Goal: Task Accomplishment & Management: Use online tool/utility

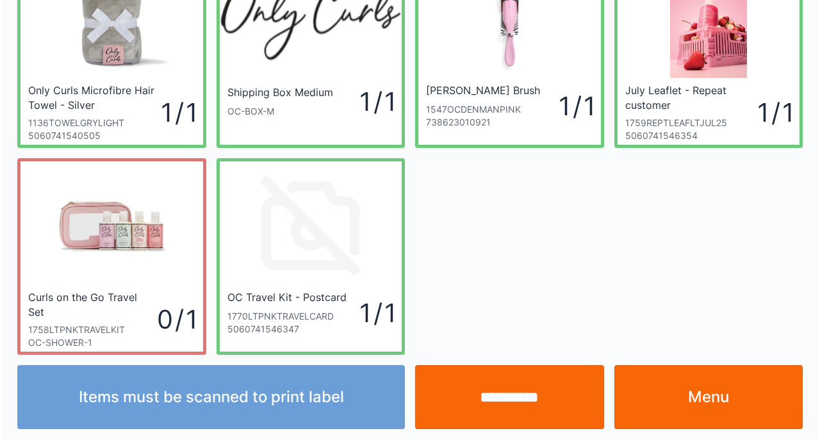
scroll to position [95, 0]
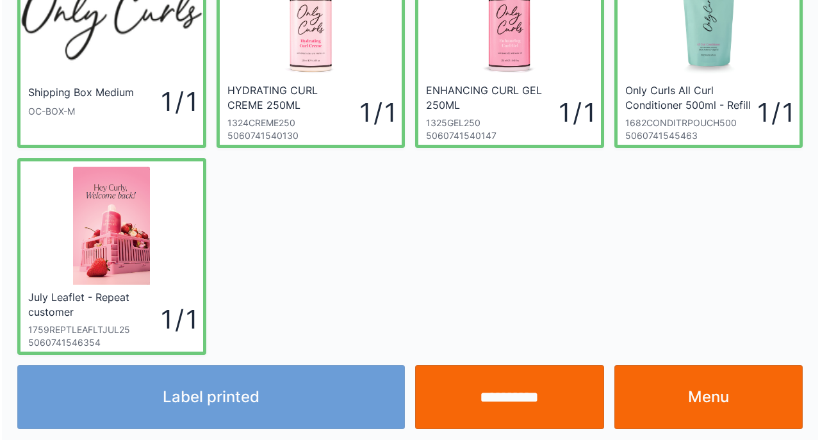
scroll to position [95, 0]
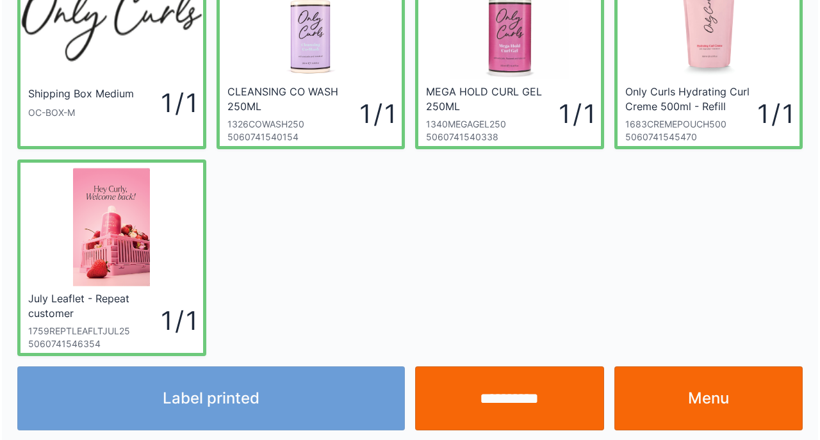
scroll to position [95, 0]
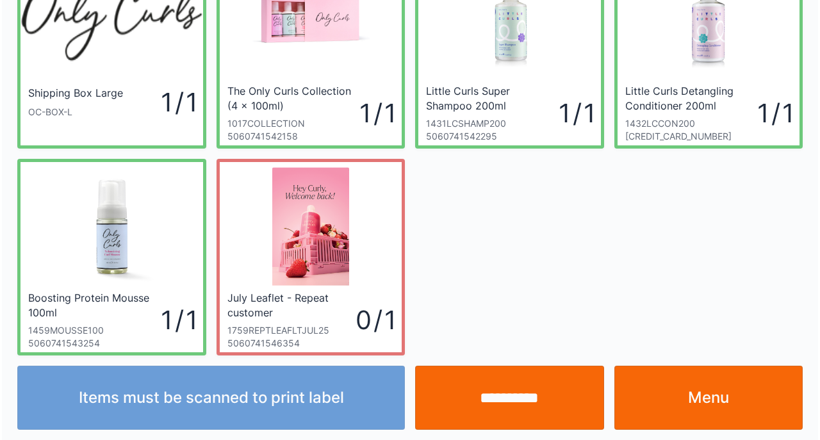
scroll to position [95, 0]
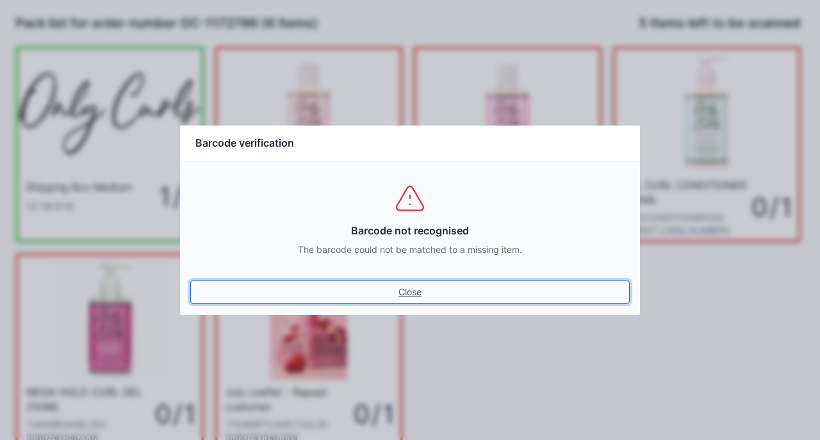
click at [393, 286] on link "Close" at bounding box center [410, 292] width 440 height 23
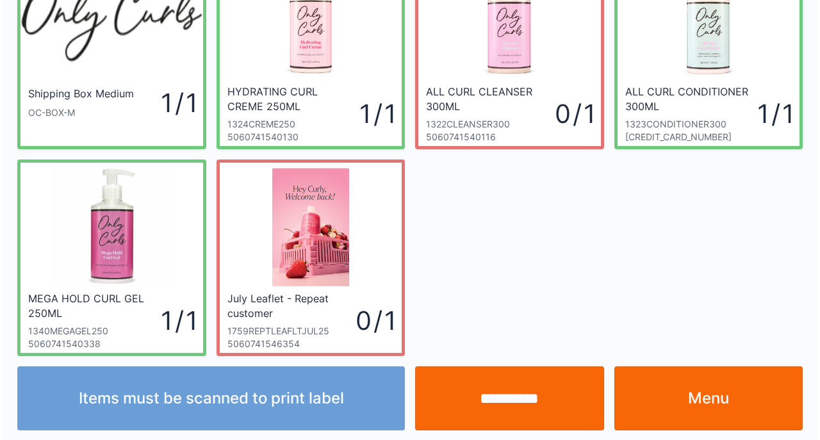
scroll to position [95, 0]
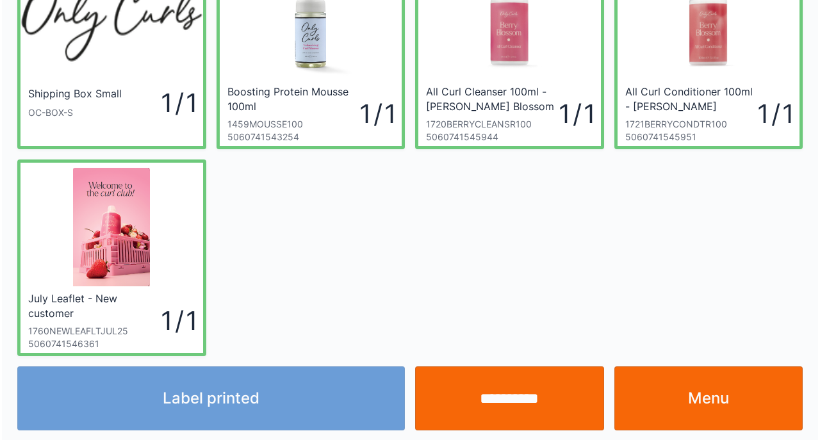
scroll to position [95, 0]
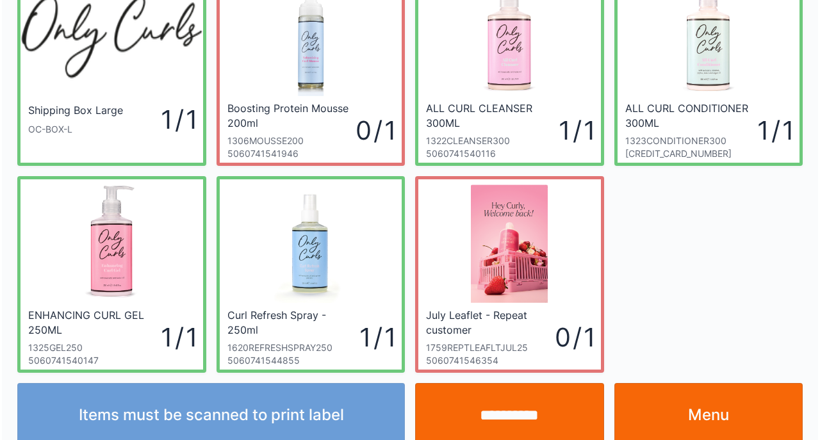
scroll to position [95, 0]
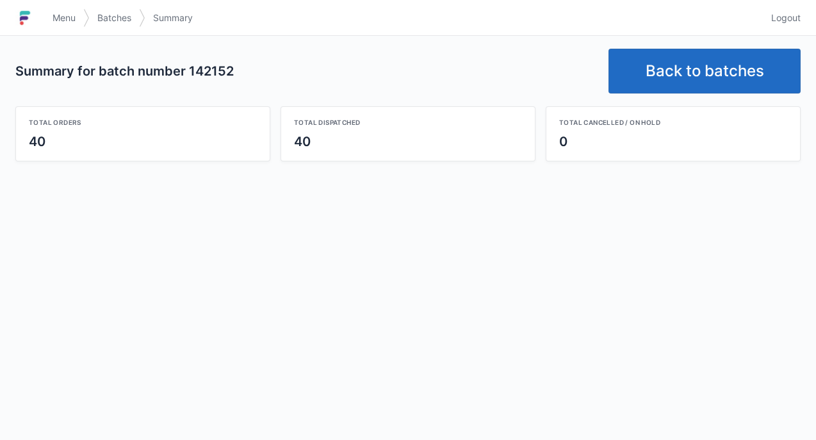
click at [727, 59] on link "Back to batches" at bounding box center [705, 71] width 192 height 45
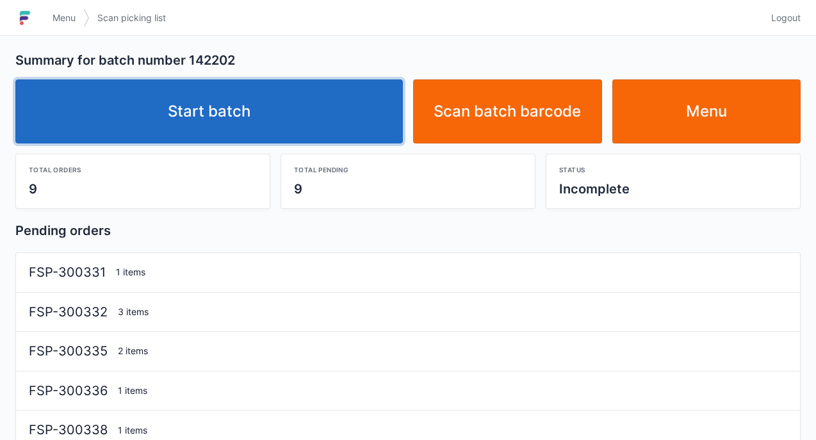
click at [232, 110] on link "Start batch" at bounding box center [209, 111] width 388 height 64
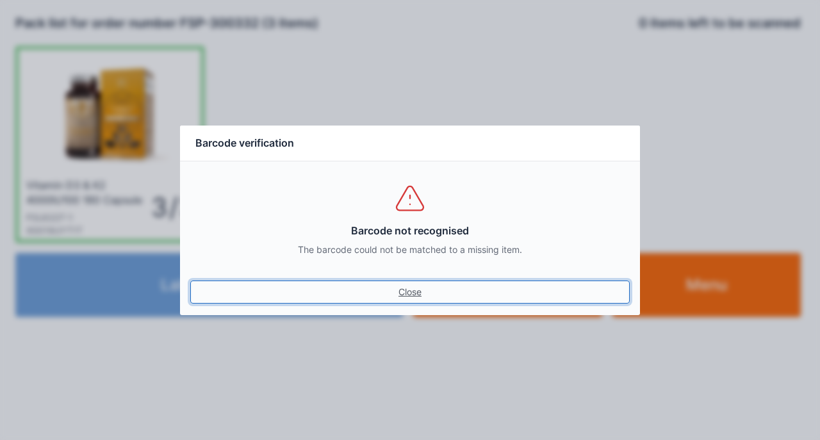
click at [190, 281] on link "Close" at bounding box center [410, 292] width 440 height 23
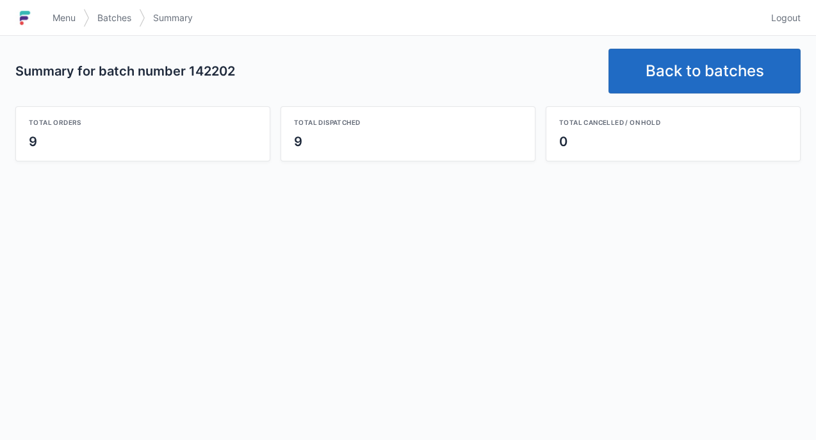
click at [734, 73] on link "Back to batches" at bounding box center [705, 71] width 192 height 45
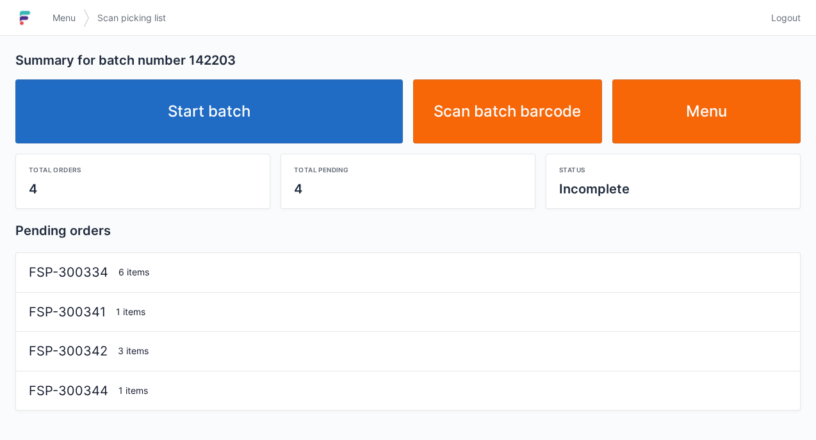
click at [233, 110] on link "Start batch" at bounding box center [209, 111] width 388 height 64
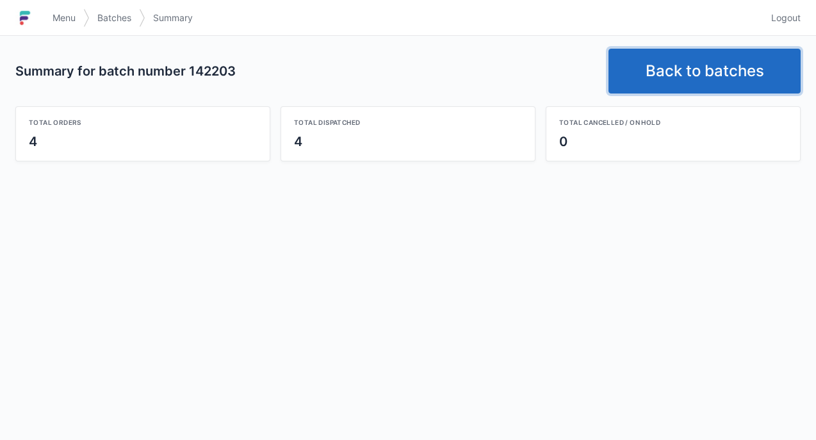
click at [729, 66] on link "Back to batches" at bounding box center [705, 71] width 192 height 45
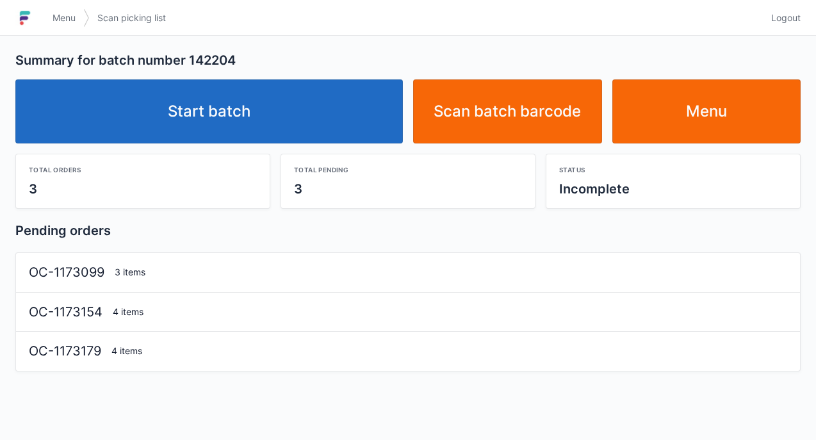
click at [235, 98] on link "Start batch" at bounding box center [209, 111] width 388 height 64
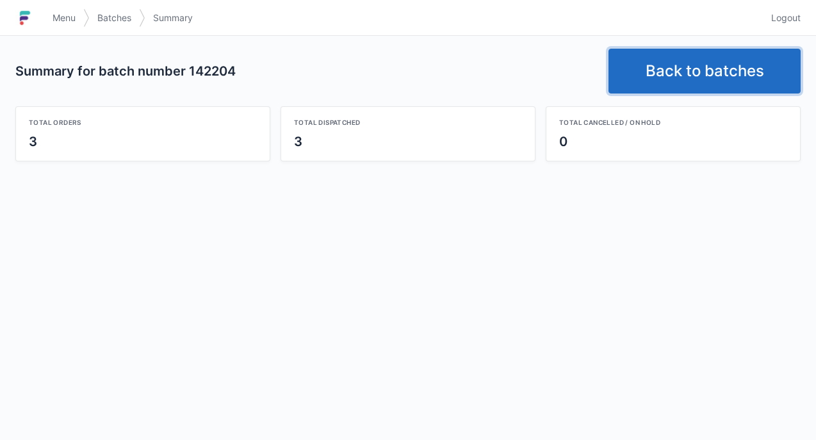
click at [713, 67] on link "Back to batches" at bounding box center [705, 71] width 192 height 45
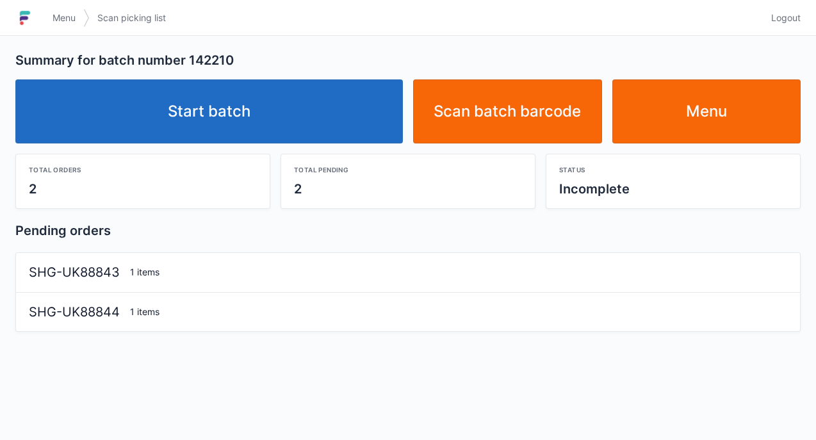
click at [234, 106] on link "Start batch" at bounding box center [209, 111] width 388 height 64
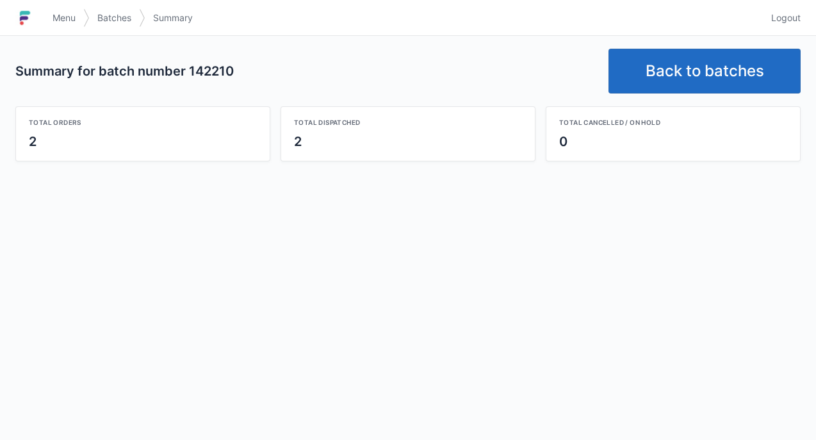
click at [700, 55] on link "Back to batches" at bounding box center [705, 71] width 192 height 45
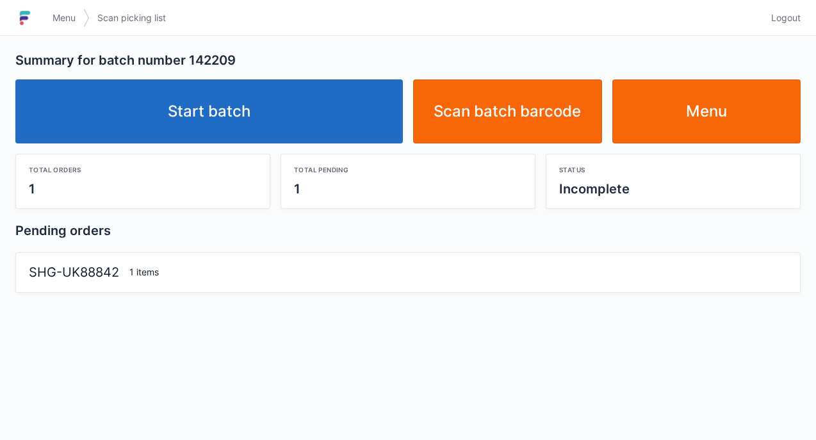
click at [252, 109] on link "Start batch" at bounding box center [209, 111] width 388 height 64
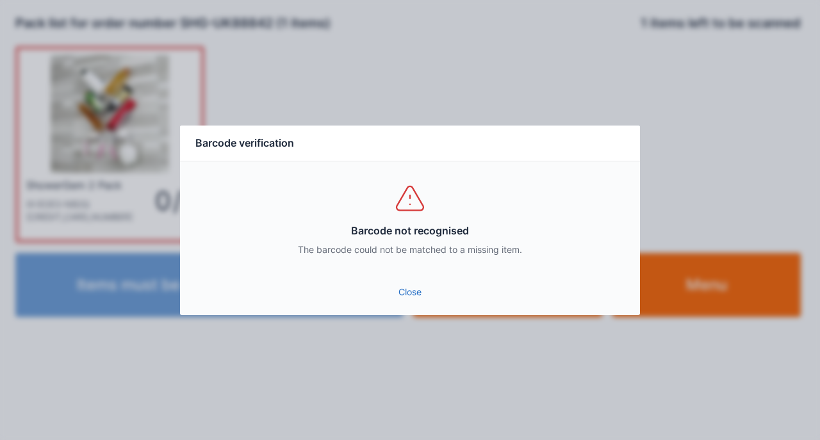
click at [418, 283] on link "Close" at bounding box center [410, 292] width 440 height 23
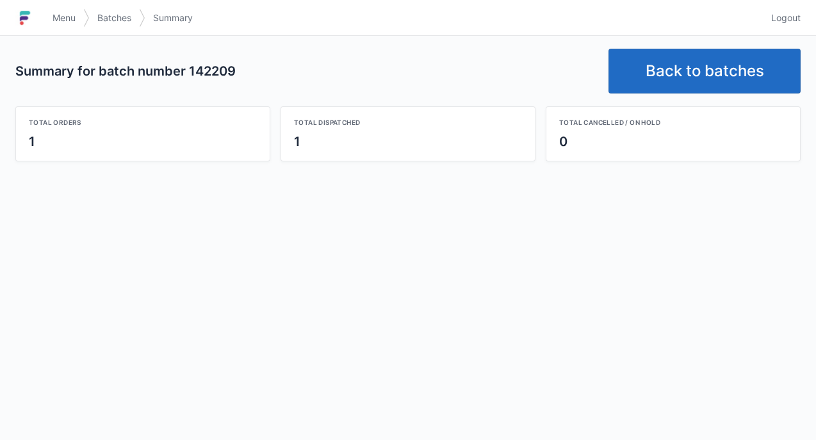
click at [730, 60] on link "Back to batches" at bounding box center [705, 71] width 192 height 45
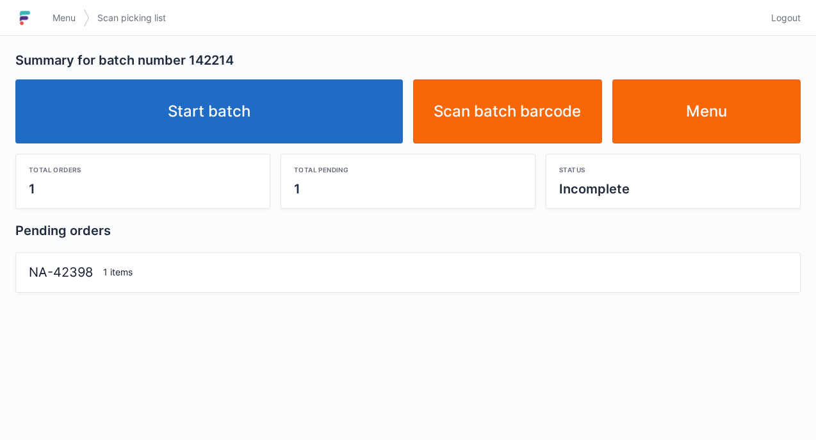
click at [221, 106] on link "Start batch" at bounding box center [209, 111] width 388 height 64
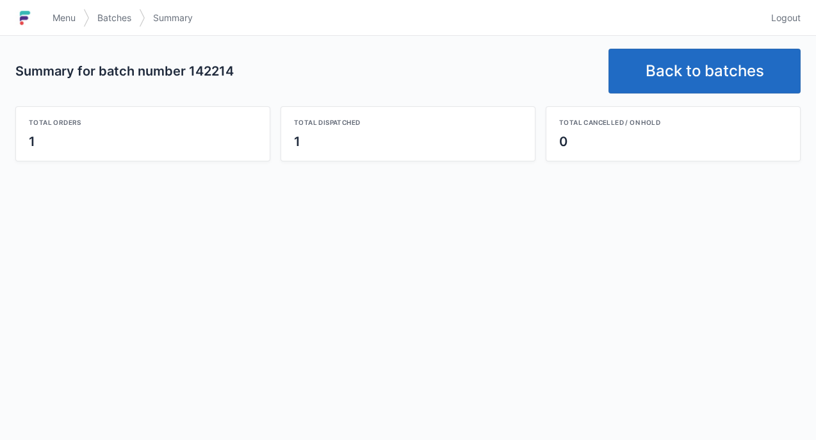
click at [686, 75] on link "Back to batches" at bounding box center [705, 71] width 192 height 45
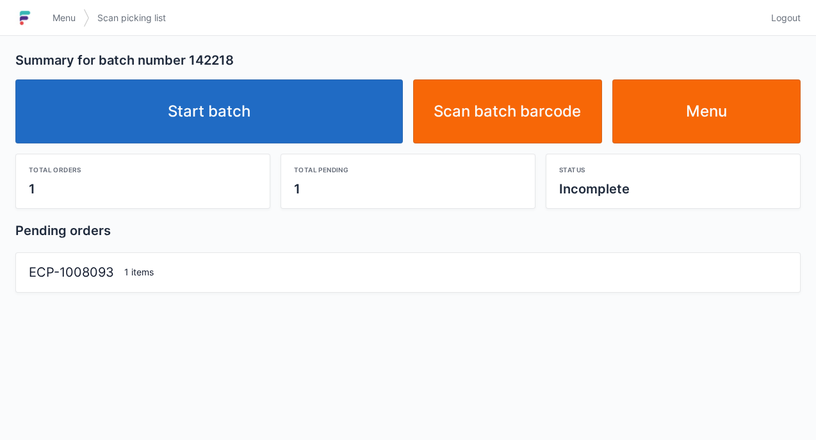
click at [254, 97] on link "Start batch" at bounding box center [209, 111] width 388 height 64
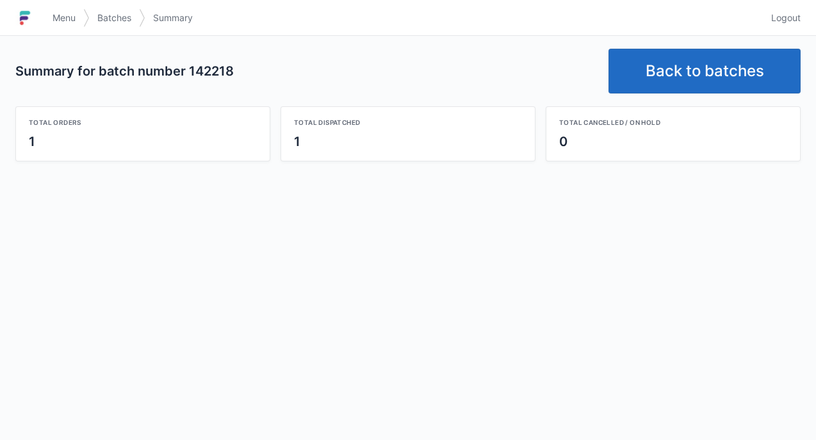
click at [737, 60] on link "Back to batches" at bounding box center [705, 71] width 192 height 45
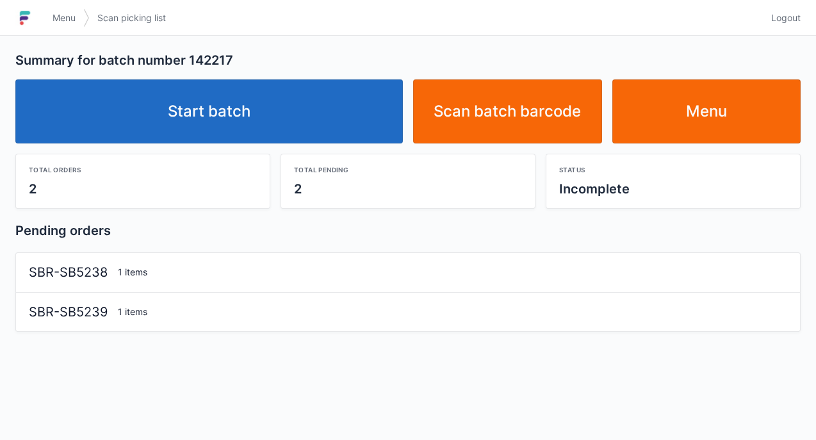
click at [255, 108] on link "Start batch" at bounding box center [209, 111] width 388 height 64
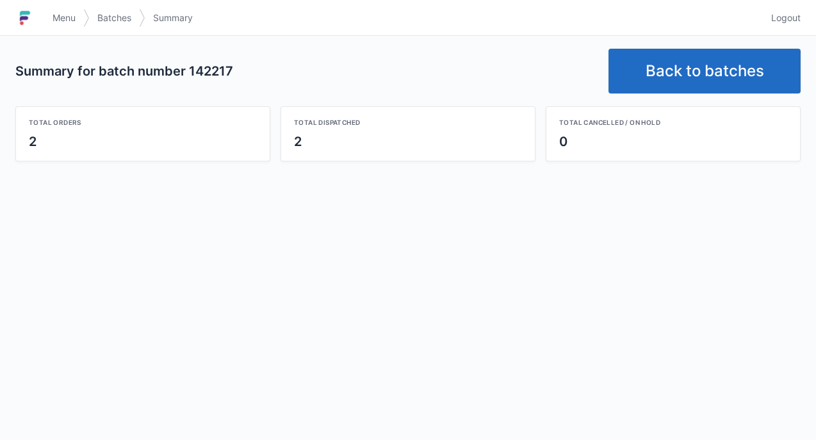
click at [711, 67] on link "Back to batches" at bounding box center [705, 71] width 192 height 45
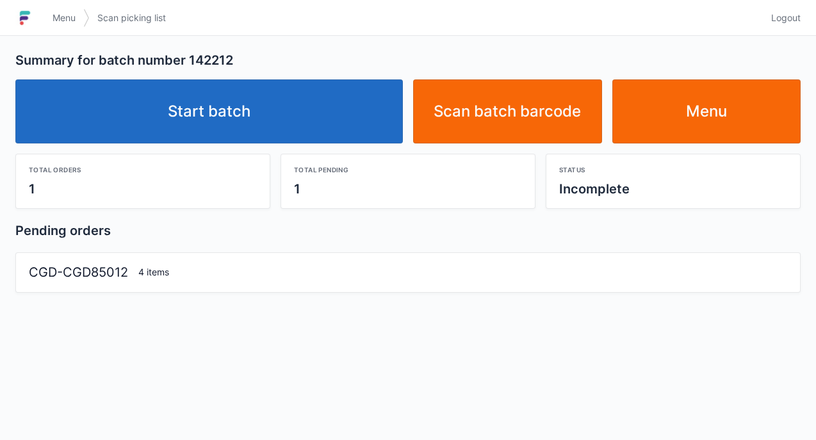
click at [231, 117] on link "Start batch" at bounding box center [209, 111] width 388 height 64
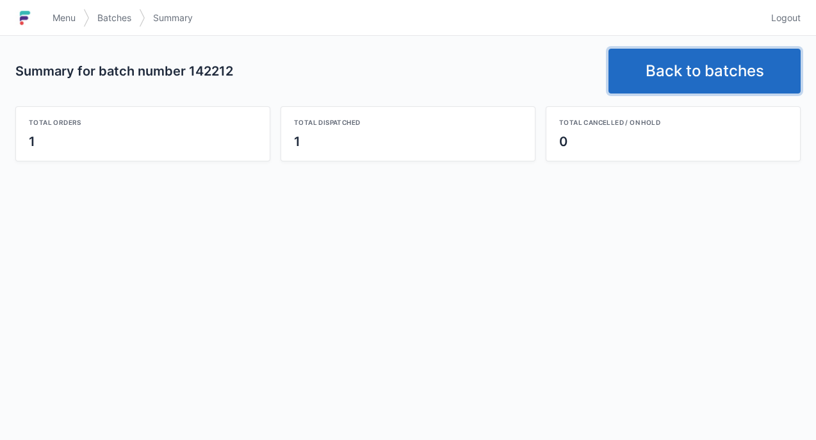
click at [710, 58] on link "Back to batches" at bounding box center [705, 71] width 192 height 45
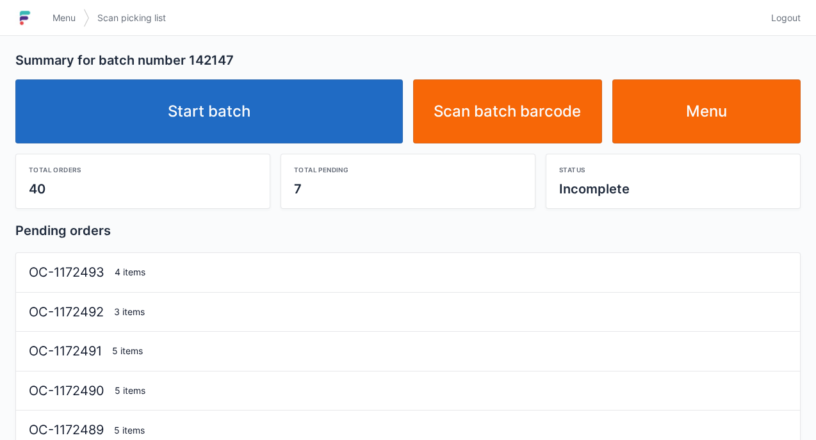
click at [244, 107] on link "Start batch" at bounding box center [209, 111] width 388 height 64
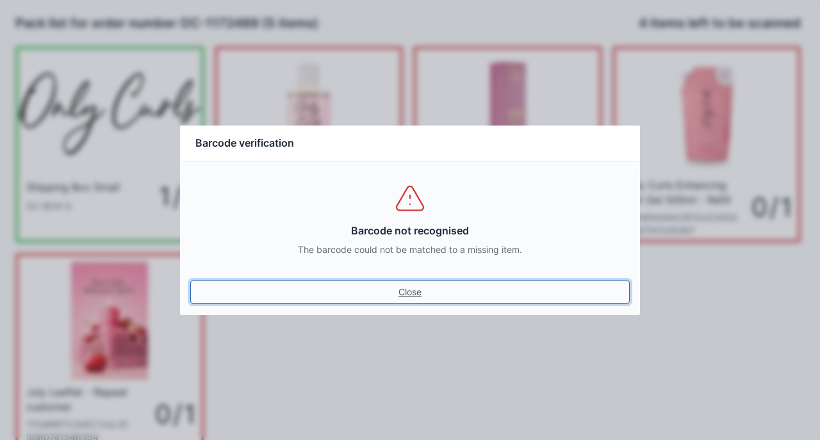
click at [392, 281] on link "Close" at bounding box center [410, 292] width 440 height 23
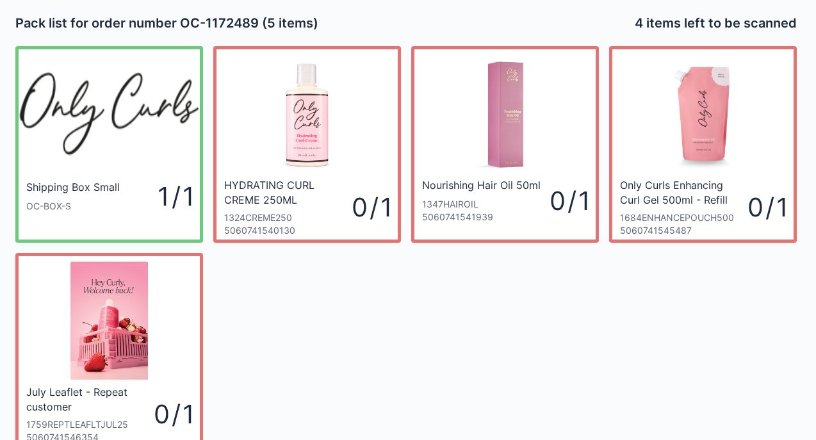
click at [409, 292] on div "Shipping Box Small OC-BOX-S 1 / 1 HYDRATING CURL CREME 250ML 1324CREME250 50607…" at bounding box center [406, 243] width 792 height 414
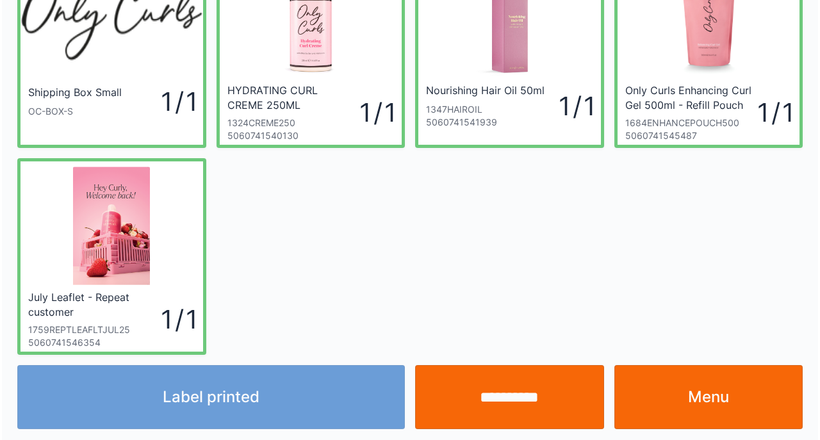
scroll to position [95, 0]
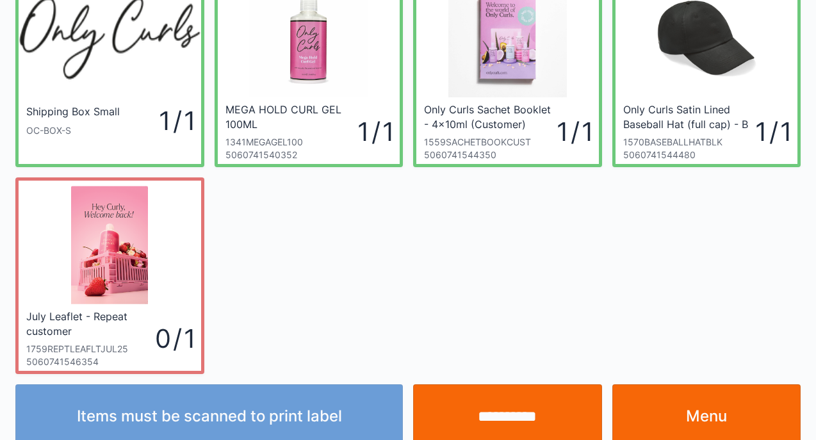
scroll to position [77, 0]
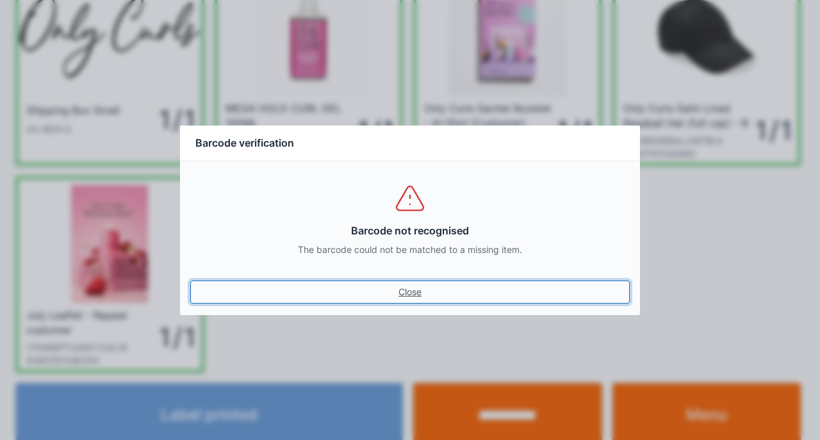
click at [190, 281] on link "Close" at bounding box center [410, 292] width 440 height 23
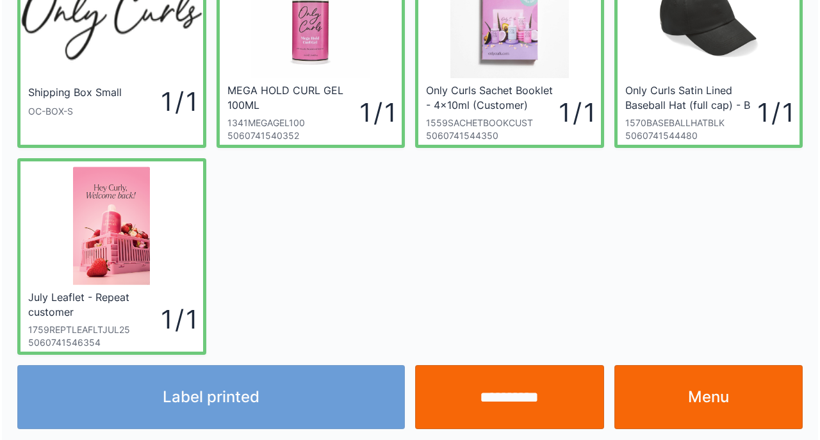
scroll to position [95, 0]
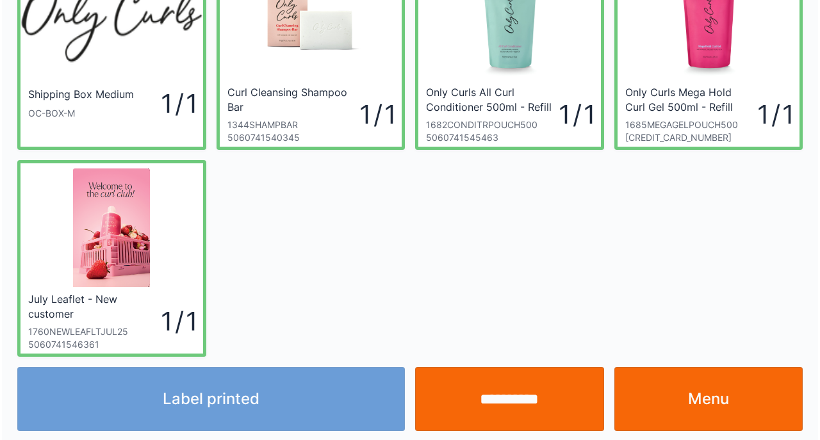
scroll to position [95, 0]
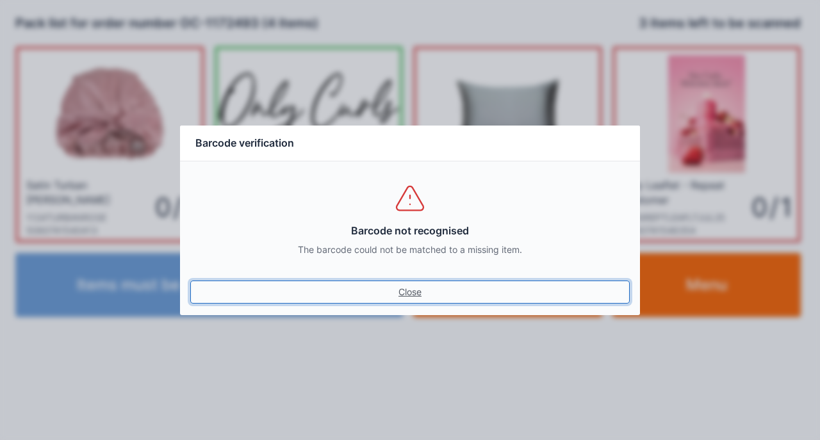
click at [419, 288] on link "Close" at bounding box center [410, 292] width 440 height 23
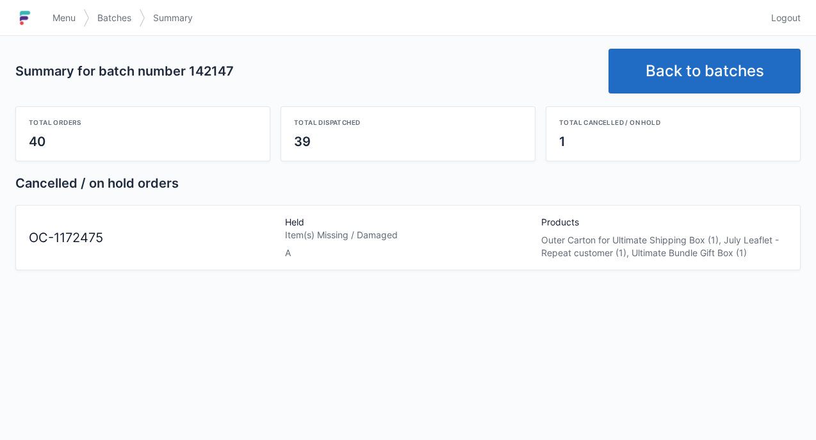
click at [732, 72] on link "Back to batches" at bounding box center [705, 71] width 192 height 45
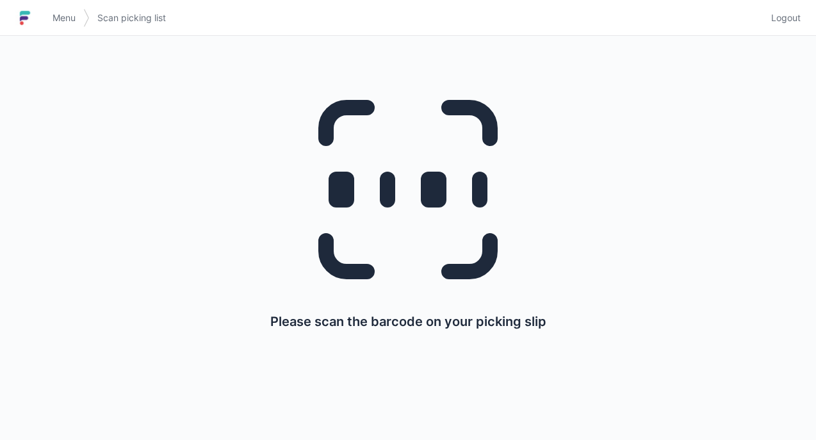
click at [74, 27] on link "Menu" at bounding box center [64, 17] width 38 height 23
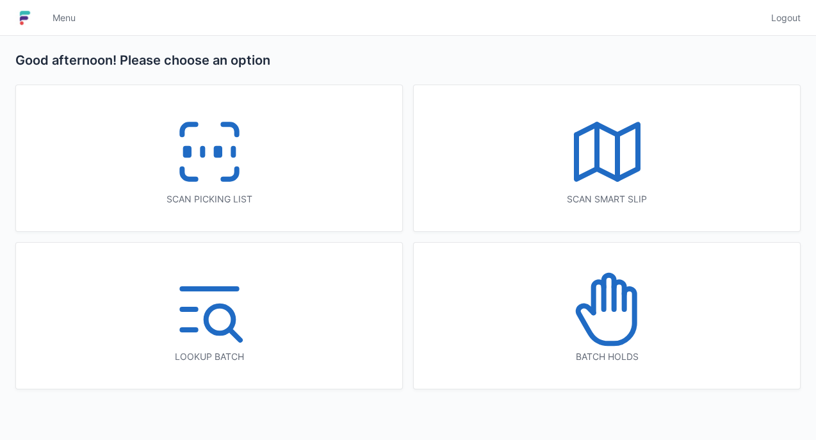
click at [634, 291] on icon at bounding box center [606, 316] width 56 height 54
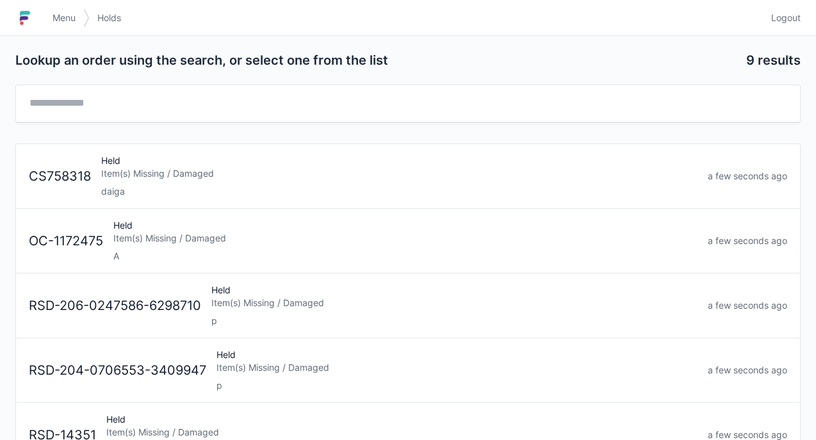
click at [243, 233] on div "Item(s) Missing / Damaged" at bounding box center [405, 238] width 584 height 13
click at [785, 15] on span "Logout" at bounding box center [785, 18] width 29 height 13
